Goal: Use online tool/utility: Utilize a website feature to perform a specific function

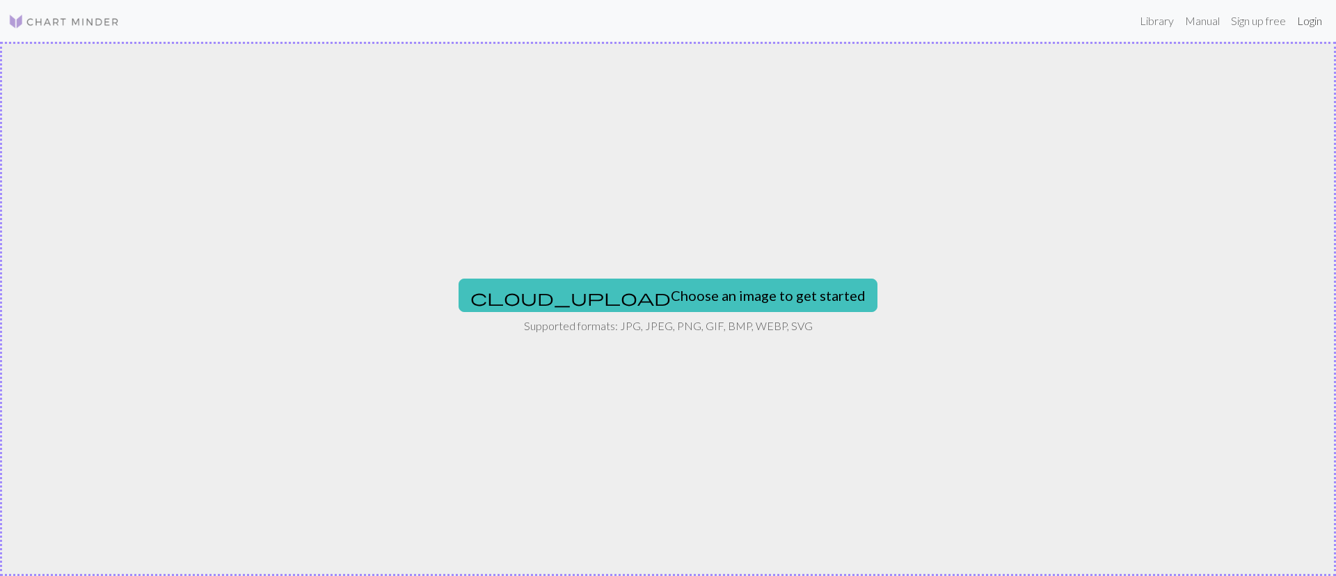
click at [1301, 15] on link "Login" at bounding box center [1310, 21] width 36 height 28
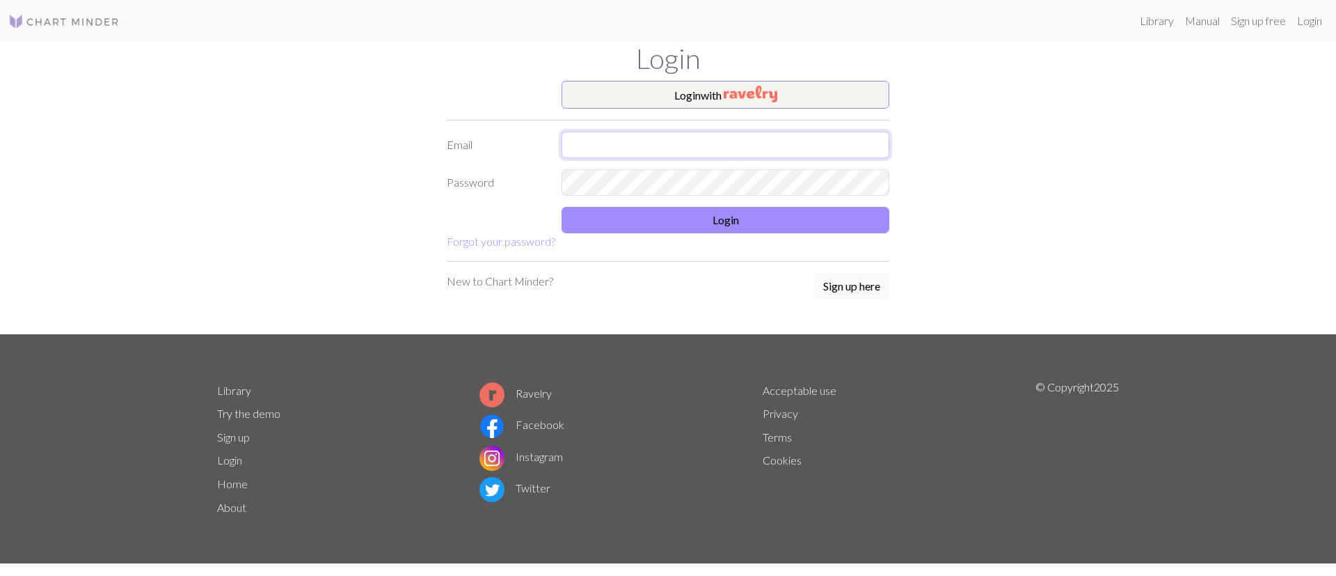
click at [649, 145] on input "text" at bounding box center [726, 145] width 328 height 26
type input "[EMAIL_ADDRESS][DOMAIN_NAME]"
click at [645, 226] on button "Login" at bounding box center [726, 220] width 328 height 26
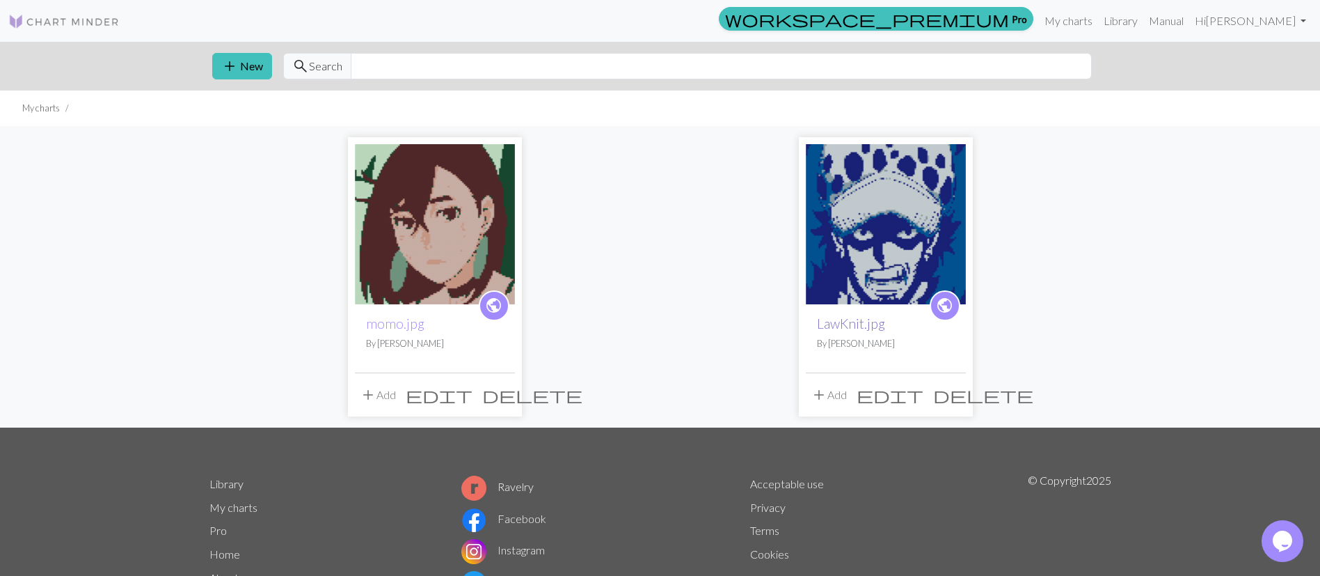
click at [840, 323] on link "LawKnit.jpg" at bounding box center [851, 323] width 68 height 16
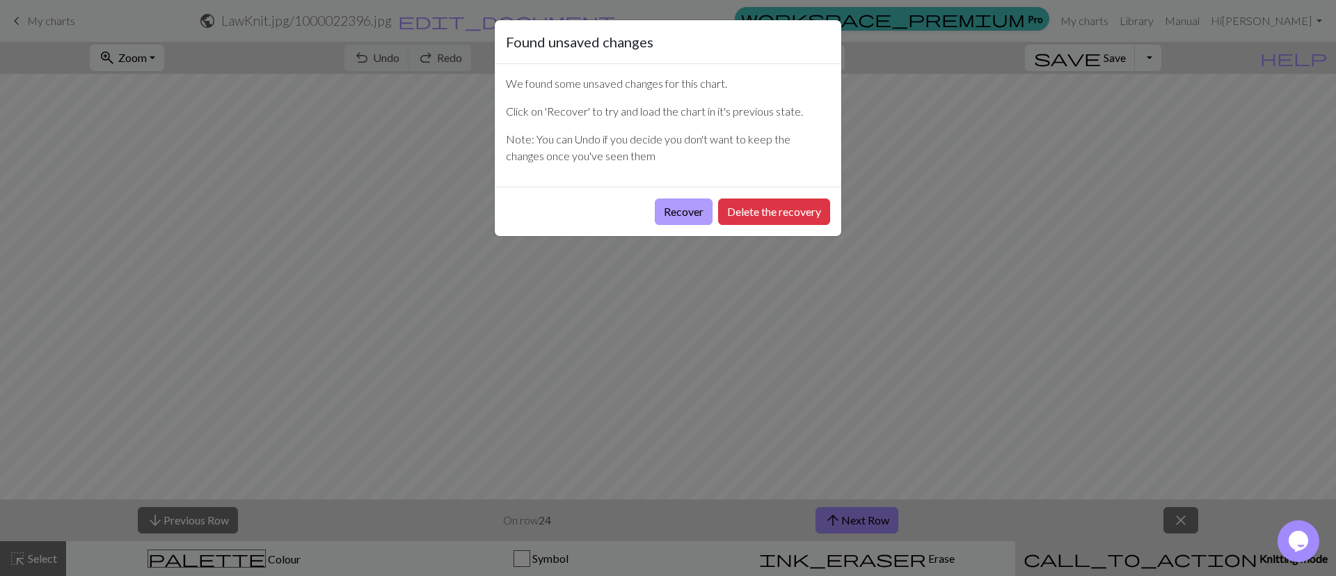
click at [670, 220] on button "Recover" at bounding box center [684, 211] width 58 height 26
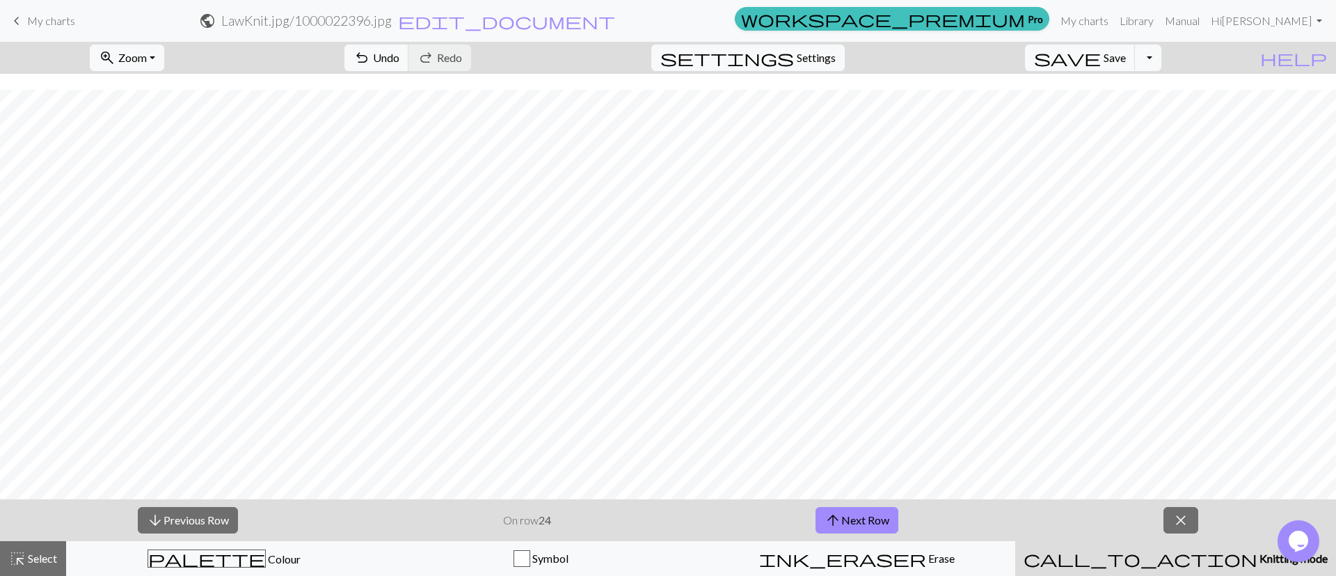
scroll to position [378, 0]
click at [831, 513] on span "arrow_upward" at bounding box center [833, 519] width 17 height 19
click at [840, 519] on span "arrow_upward" at bounding box center [833, 519] width 17 height 19
click at [873, 524] on button "arrow_upward Next Row" at bounding box center [857, 520] width 83 height 26
click at [862, 516] on button "arrow_upward Next Row" at bounding box center [857, 520] width 83 height 26
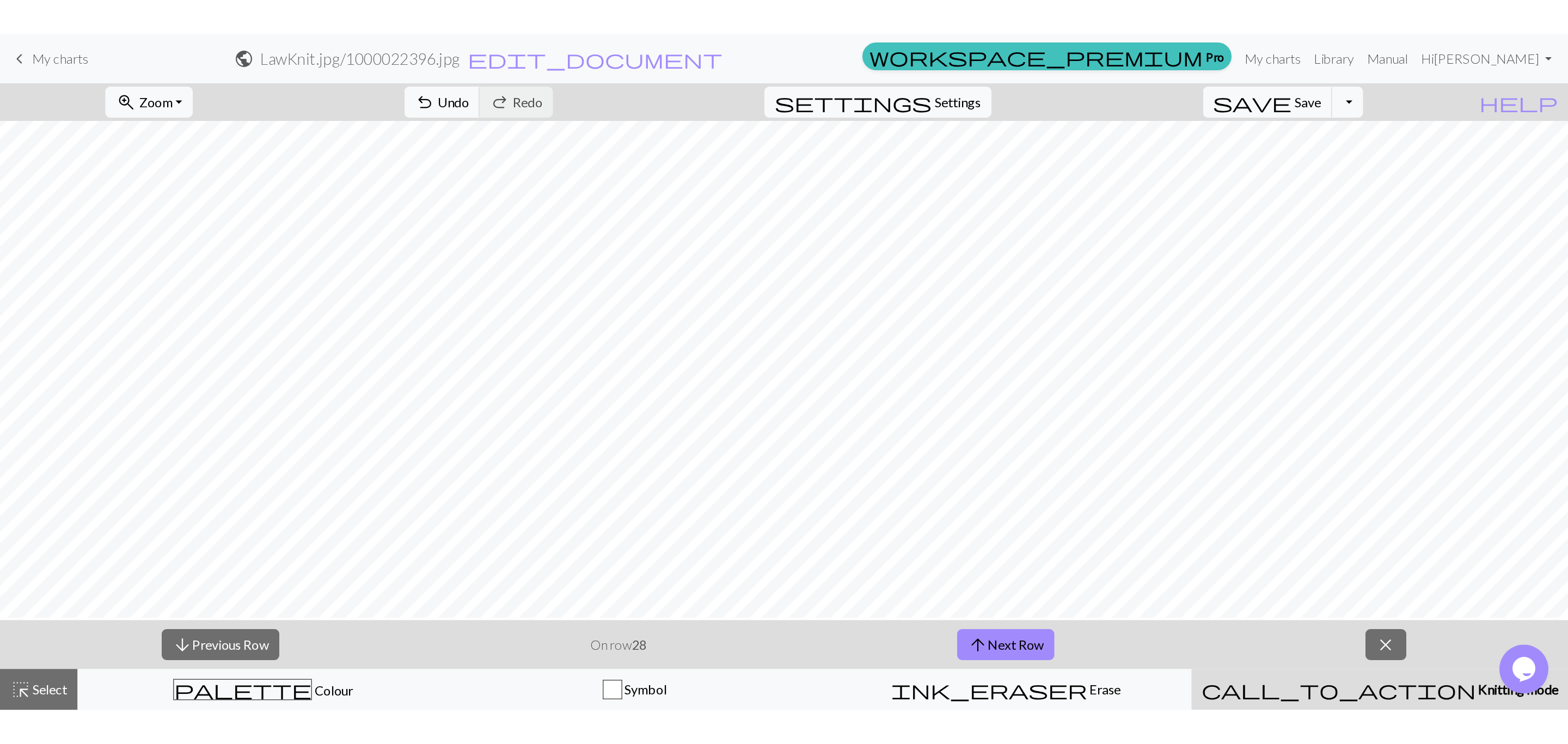
scroll to position [0, 0]
